Goal: Information Seeking & Learning: Learn about a topic

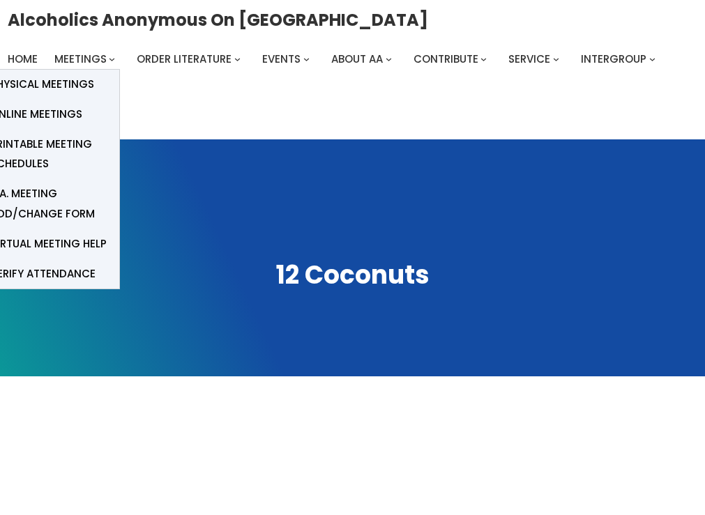
click at [70, 107] on span "Online Meetings" at bounding box center [36, 115] width 92 height 20
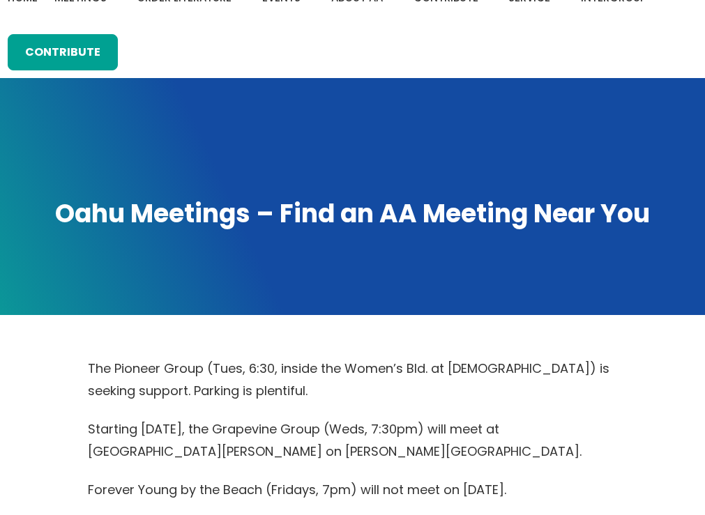
scroll to position [50, 0]
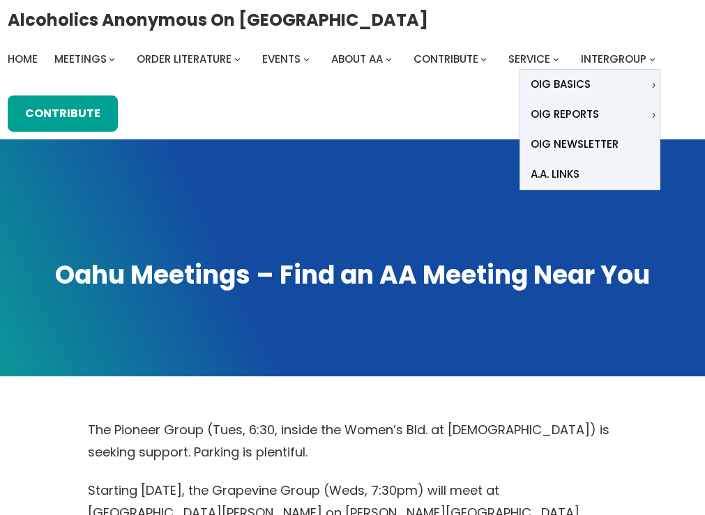
click at [594, 52] on span "Intergroup" at bounding box center [614, 59] width 66 height 15
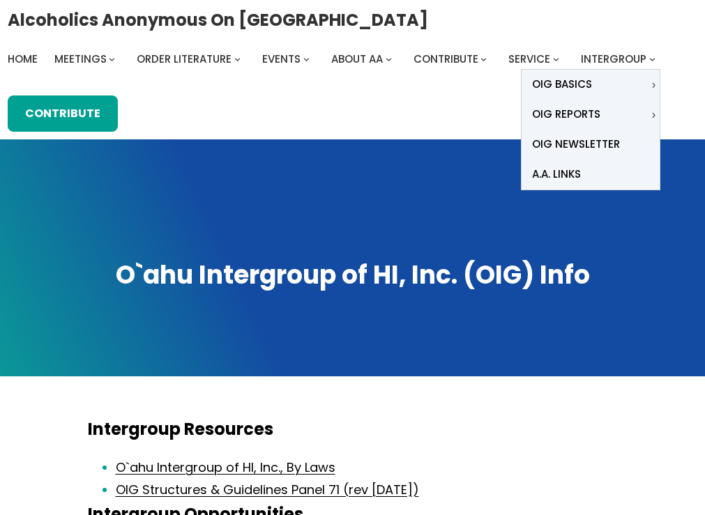
click at [535, 173] on span "A.A. Links" at bounding box center [556, 174] width 49 height 20
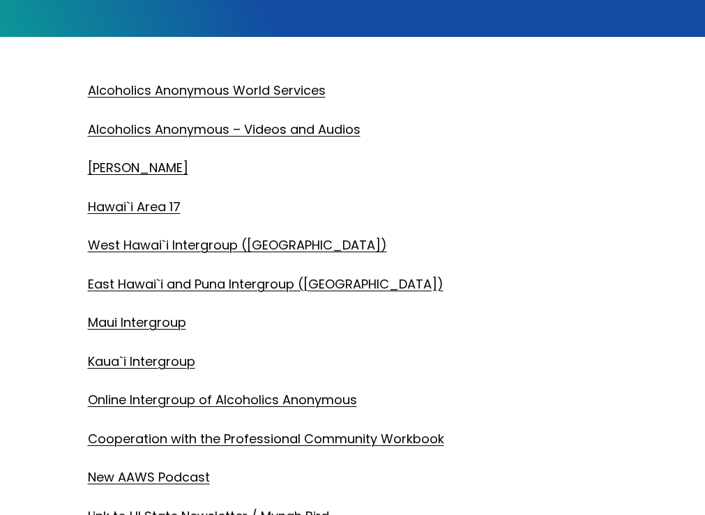
scroll to position [330, 0]
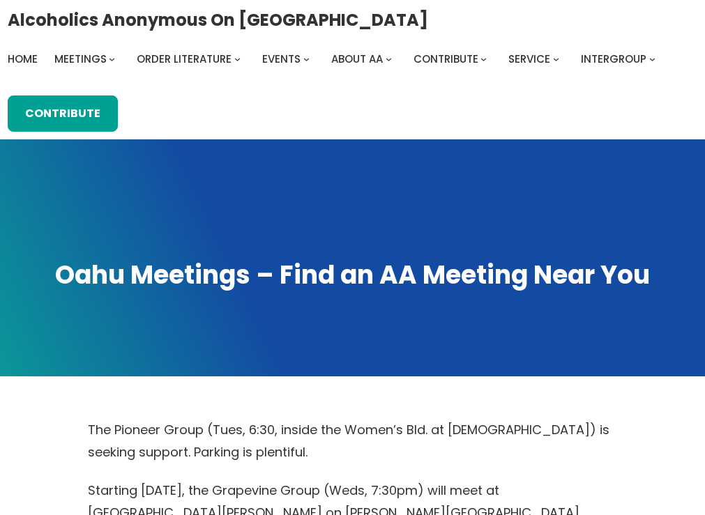
scroll to position [553, 0]
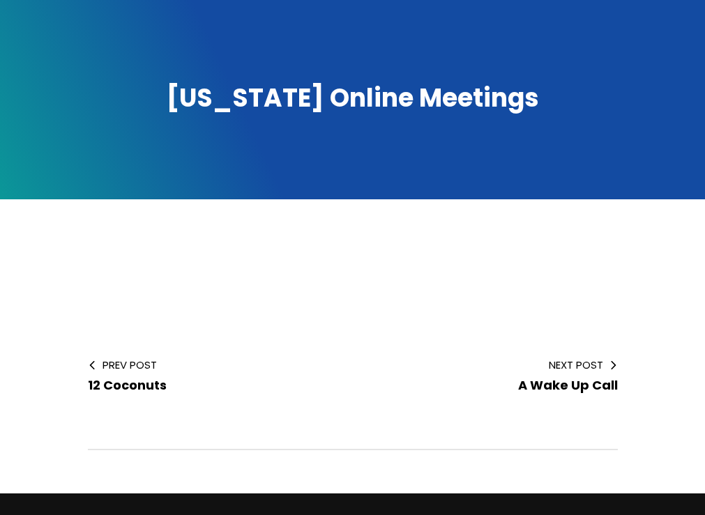
scroll to position [182, 0]
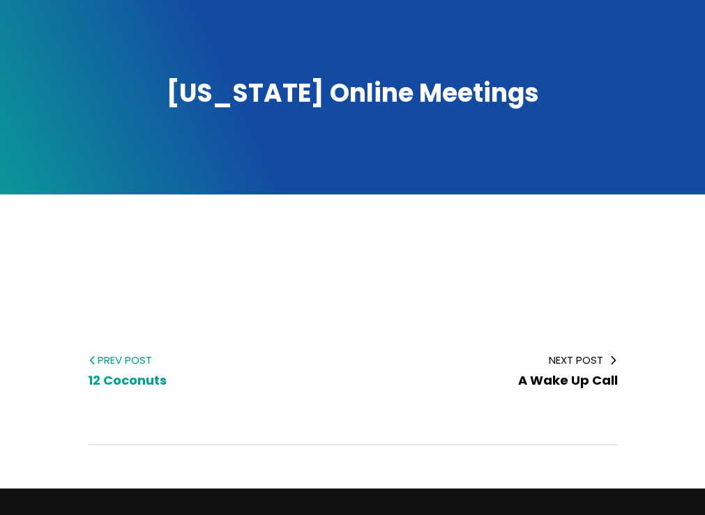
click at [122, 376] on span "12 Coconuts" at bounding box center [127, 379] width 79 height 17
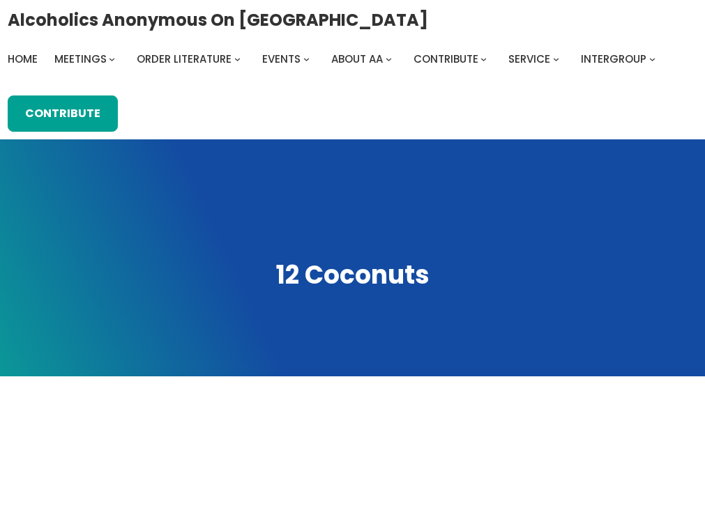
scroll to position [299, 0]
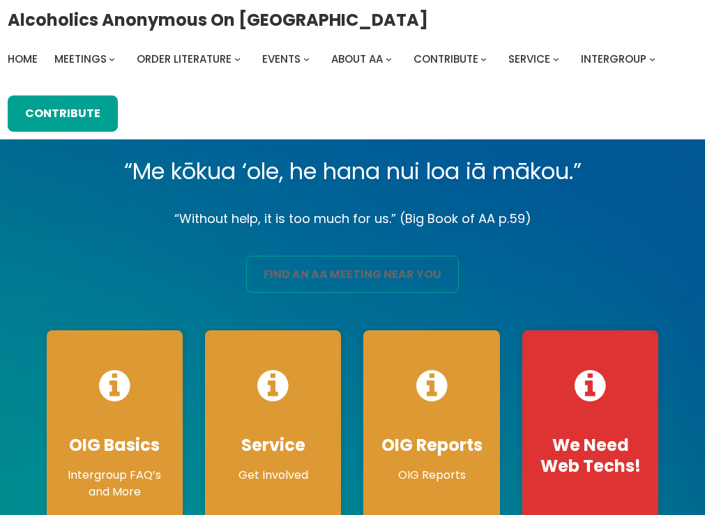
click at [410, 264] on link "find an aa meeting near you" at bounding box center [352, 274] width 213 height 36
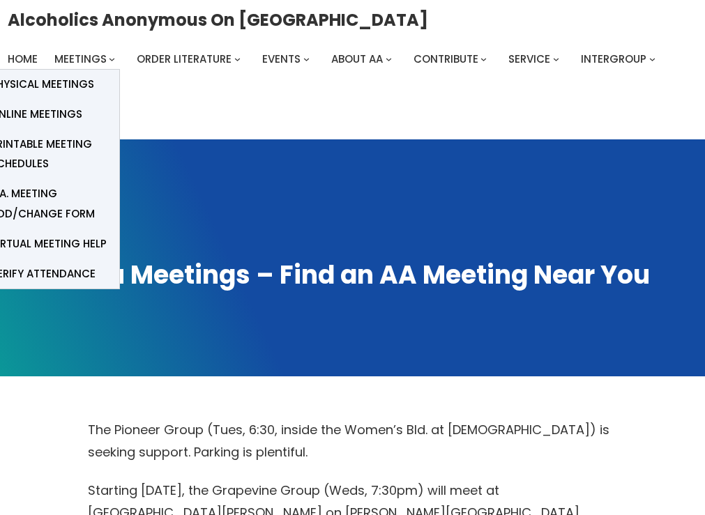
click at [75, 109] on span "Online Meetings" at bounding box center [36, 115] width 92 height 20
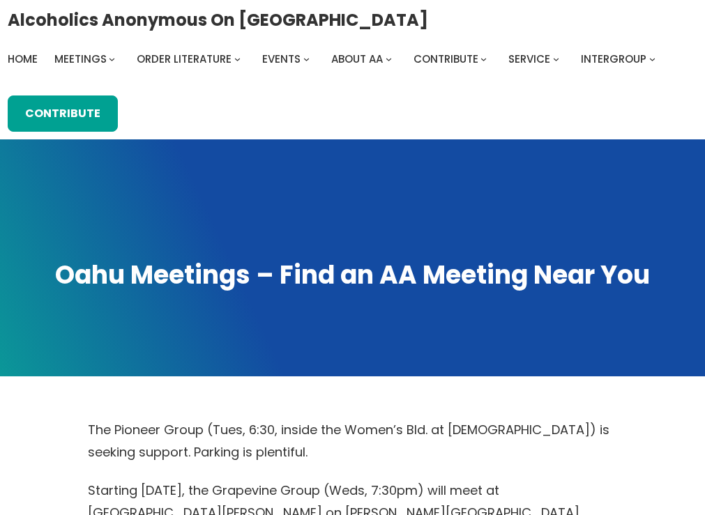
click at [704, 112] on div "Alcoholics Anonymous on Oahu Home Meetings Physical Meetings Online Meetings Pr…" at bounding box center [352, 69] width 705 height 139
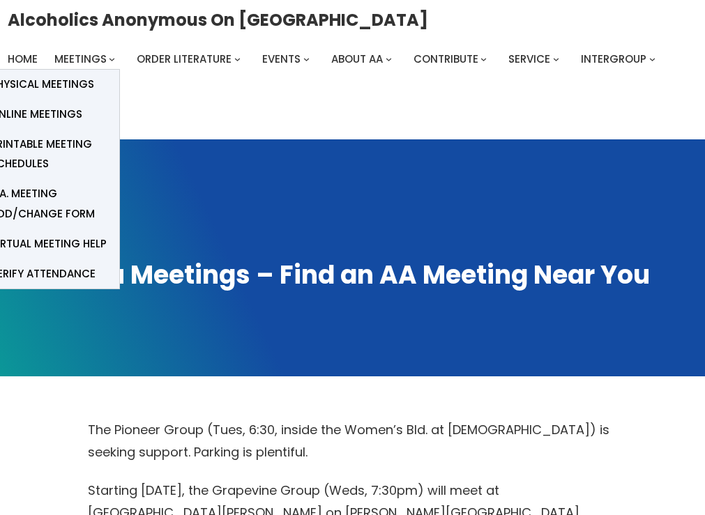
click at [68, 105] on span "Online Meetings" at bounding box center [36, 115] width 92 height 20
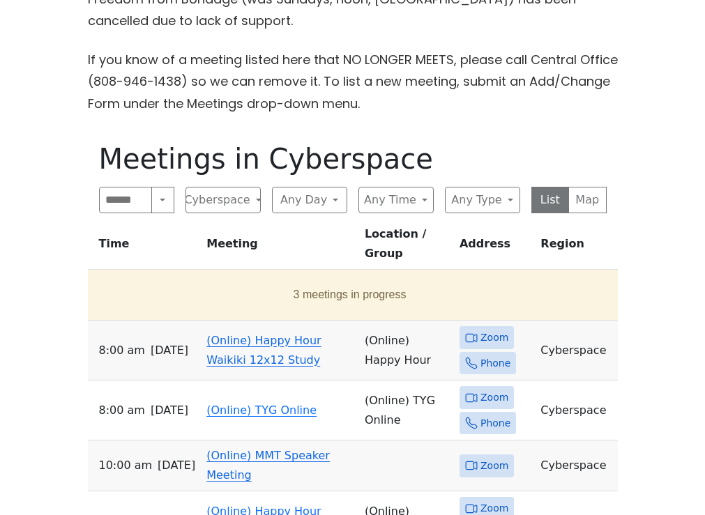
scroll to position [658, 0]
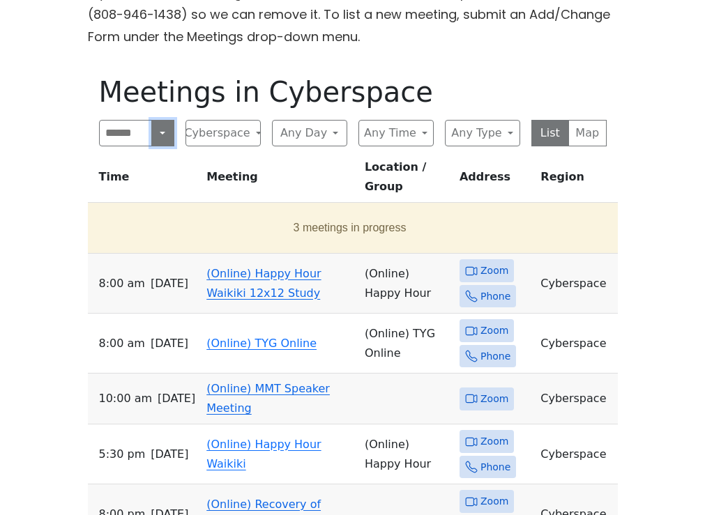
click at [162, 132] on button "Search" at bounding box center [162, 133] width 22 height 26
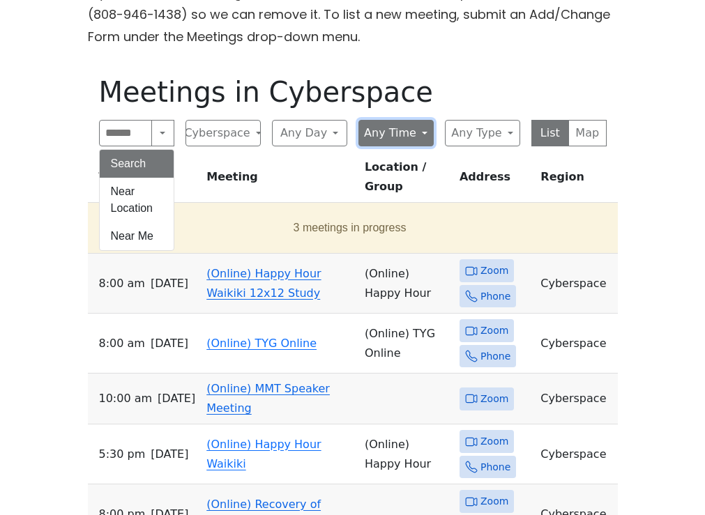
click at [422, 126] on button "Any Time" at bounding box center [395, 133] width 75 height 26
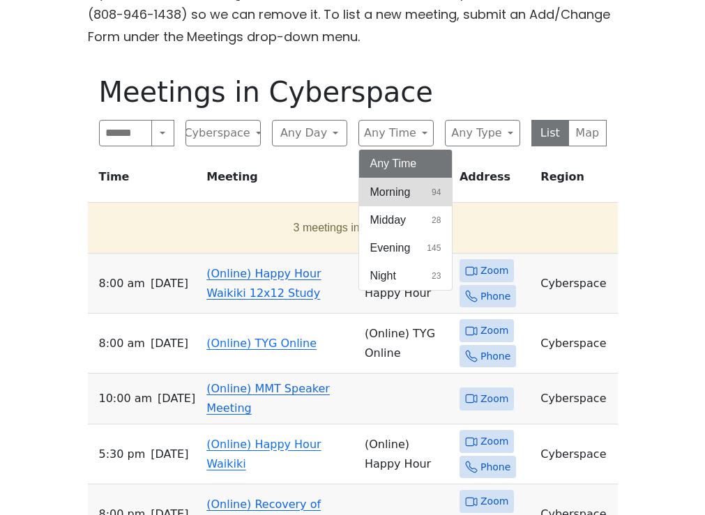
click at [404, 184] on span "Morning" at bounding box center [390, 192] width 40 height 17
